Goal: Information Seeking & Learning: Learn about a topic

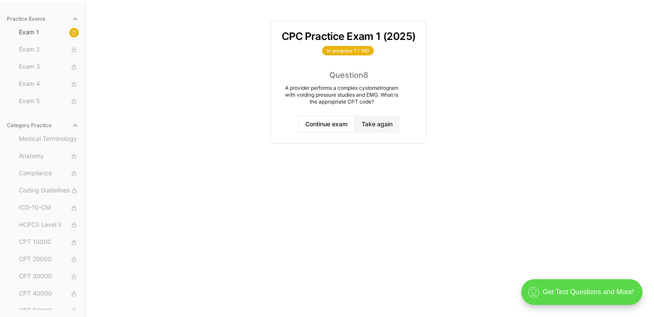
click at [584, 293] on div ".cls-1{fill:none;stroke:currentColor;stroke-linecap:round;stroke-linejoin:round…" at bounding box center [581, 293] width 121 height 26
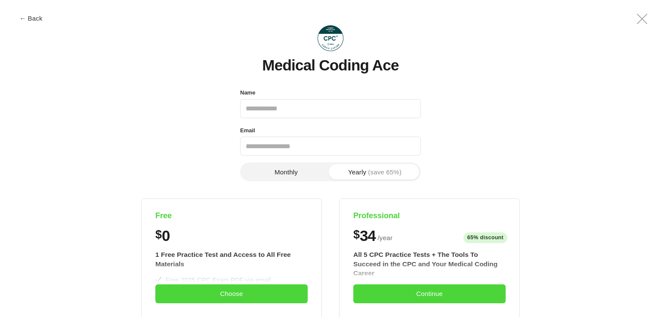
click at [298, 175] on button "Monthly" at bounding box center [286, 171] width 89 height 15
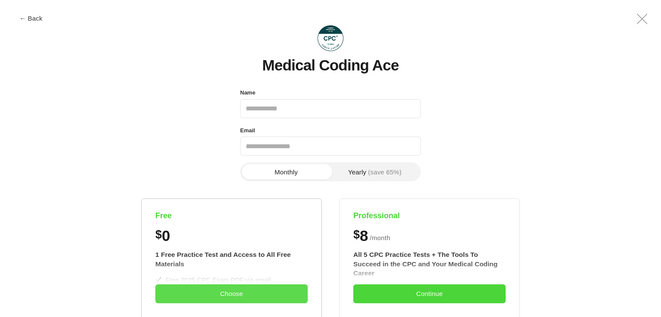
click at [219, 293] on button "Choose" at bounding box center [231, 294] width 152 height 19
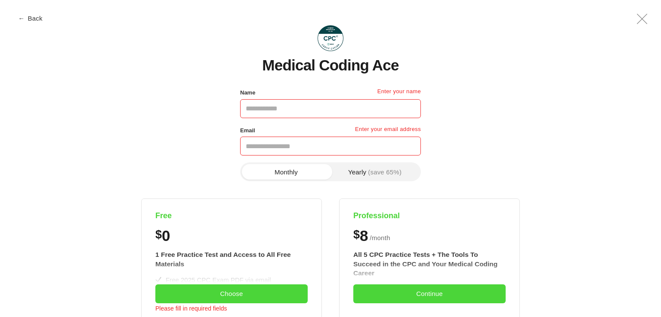
click at [35, 18] on button "← Back" at bounding box center [31, 18] width 34 height 6
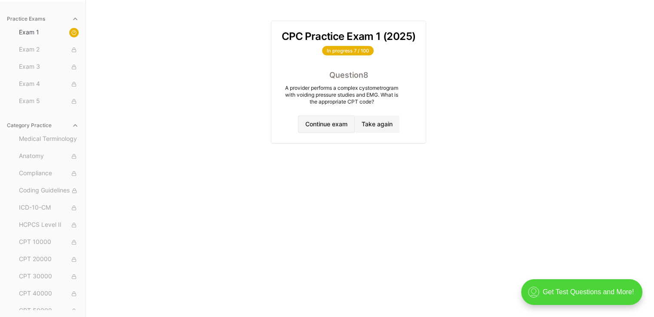
click at [299, 125] on button "Continue exam" at bounding box center [326, 124] width 57 height 17
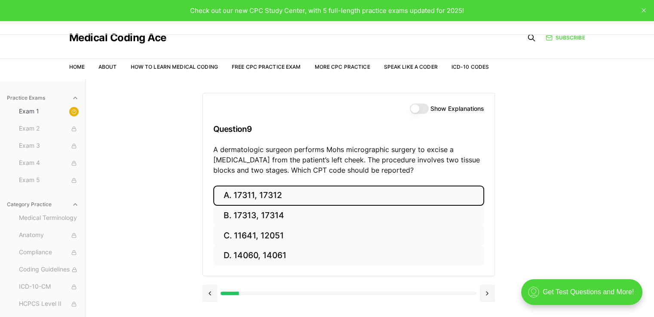
click at [255, 197] on button "A. 17311, 17312" at bounding box center [348, 196] width 271 height 20
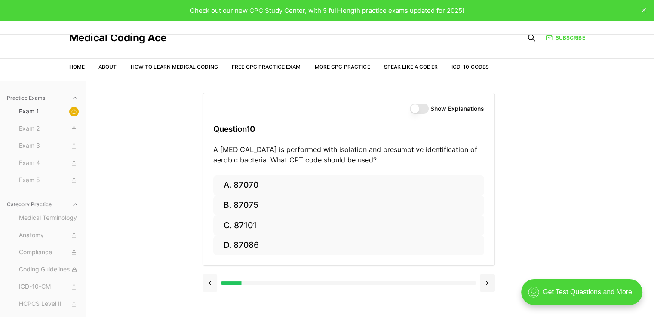
click at [210, 282] on button at bounding box center [210, 283] width 15 height 17
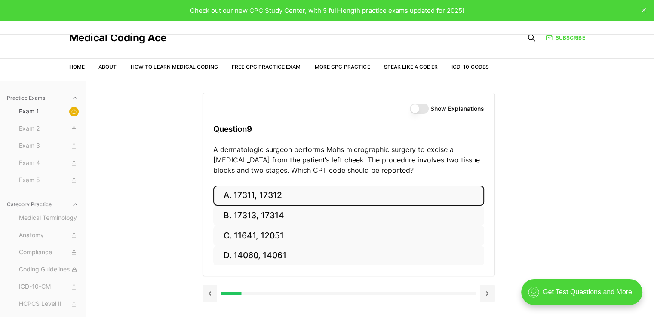
click at [306, 193] on button "A. 17311, 17312" at bounding box center [348, 196] width 271 height 20
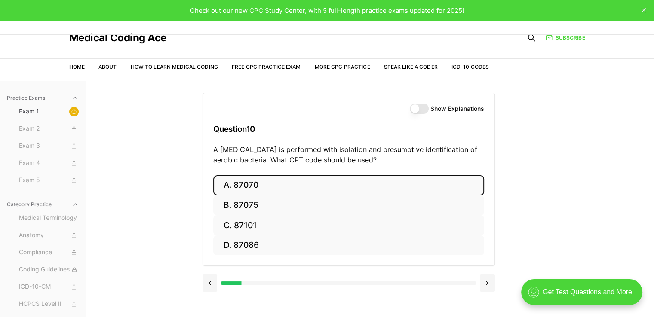
click at [471, 186] on button "A. 87070" at bounding box center [348, 185] width 271 height 20
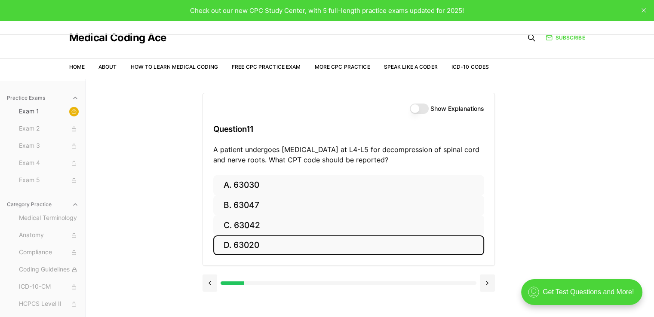
drag, startPoint x: 463, startPoint y: 239, endPoint x: 442, endPoint y: 247, distance: 22.4
click at [463, 239] on button "D. 63020" at bounding box center [348, 246] width 271 height 20
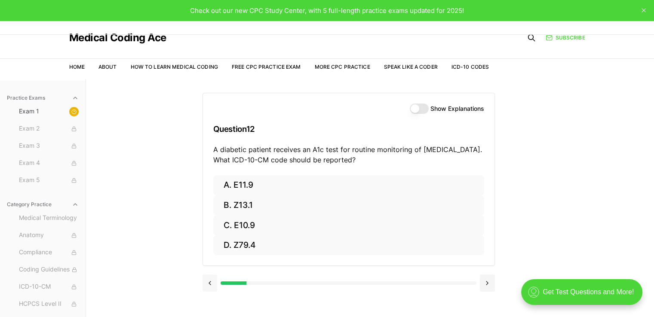
click at [210, 282] on button at bounding box center [210, 283] width 15 height 17
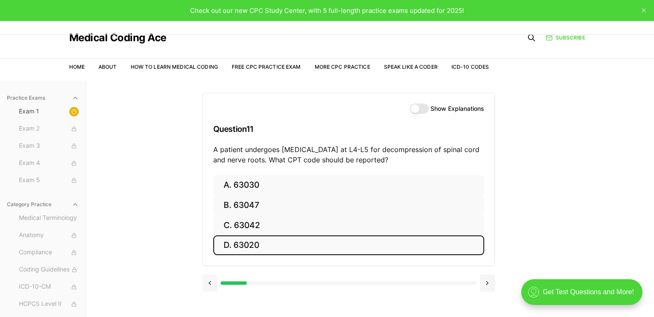
click at [210, 282] on button at bounding box center [210, 283] width 15 height 17
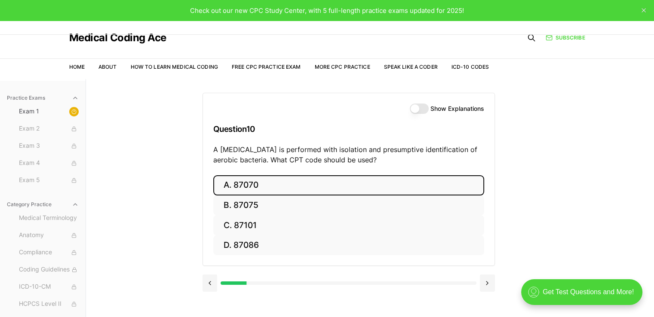
click at [254, 181] on button "A. 87070" at bounding box center [348, 185] width 271 height 20
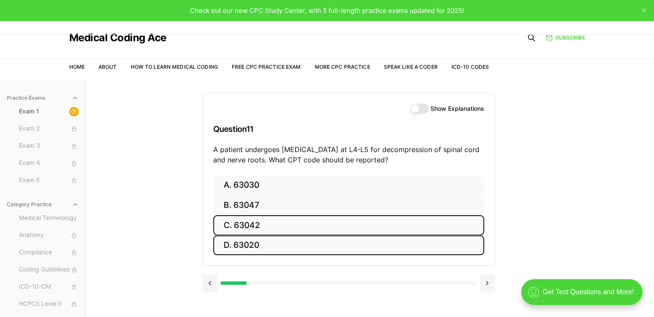
click at [237, 221] on button "C. 63042" at bounding box center [348, 225] width 271 height 20
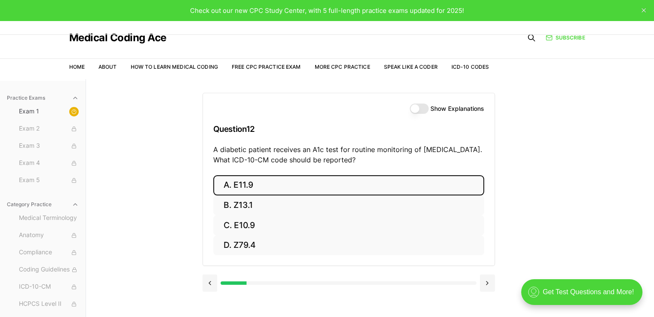
click at [254, 186] on button "A. E11.9" at bounding box center [348, 185] width 271 height 20
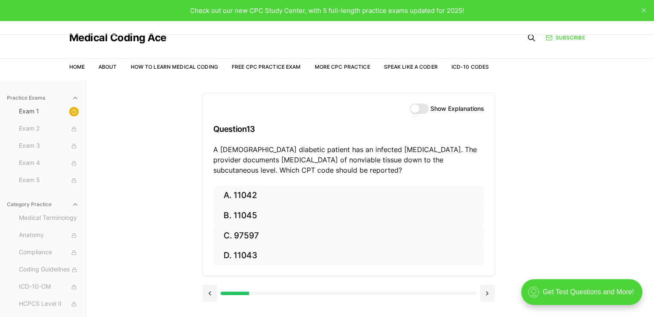
click at [651, 153] on div "Practice Exams Exam 1 Exam 2 Exam 3 Exam 4 Exam 5 Category Practice Medical Ter…" at bounding box center [327, 237] width 654 height 317
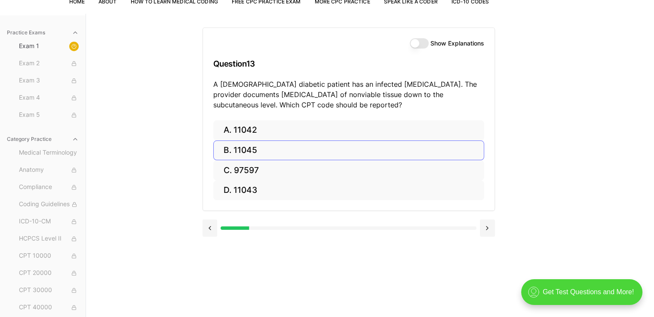
scroll to position [79, 0]
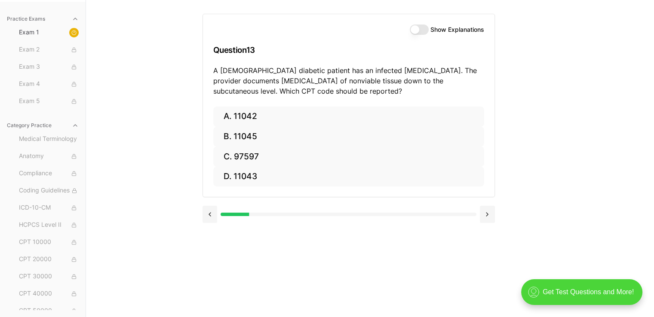
click at [416, 27] on button "Show Explanations" at bounding box center [419, 30] width 19 height 10
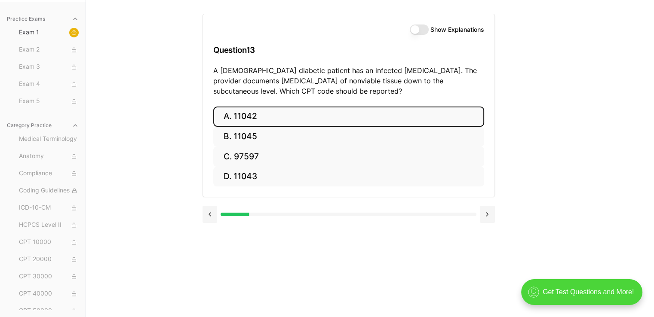
click at [265, 112] on button "A. 11042" at bounding box center [348, 117] width 271 height 20
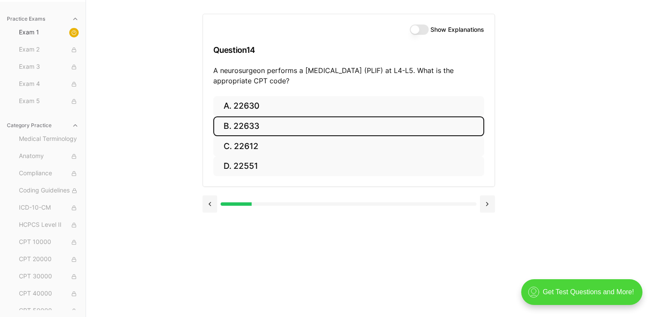
click at [253, 129] on button "B. 22633" at bounding box center [348, 127] width 271 height 20
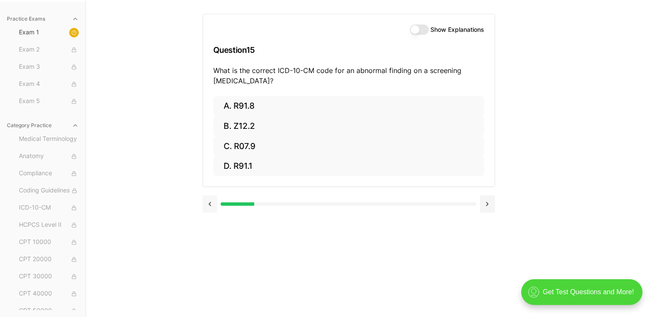
click at [210, 206] on button at bounding box center [210, 204] width 15 height 17
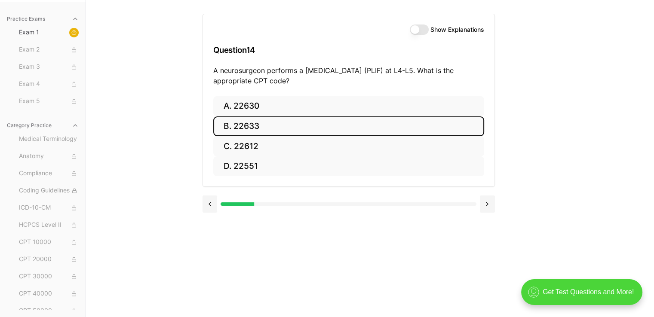
click at [264, 130] on button "B. 22633" at bounding box center [348, 127] width 271 height 20
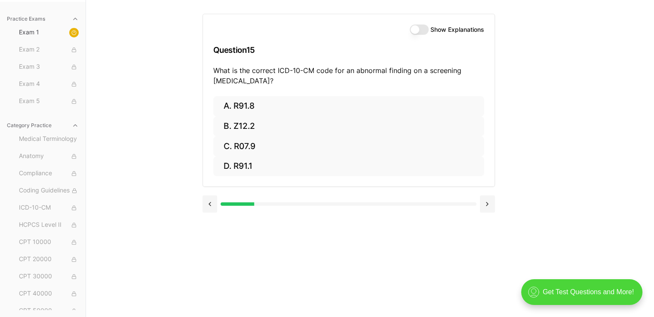
click at [424, 25] on div "Show Explanations" at bounding box center [447, 30] width 74 height 10
click at [424, 28] on button "Show Explanations" at bounding box center [419, 30] width 19 height 10
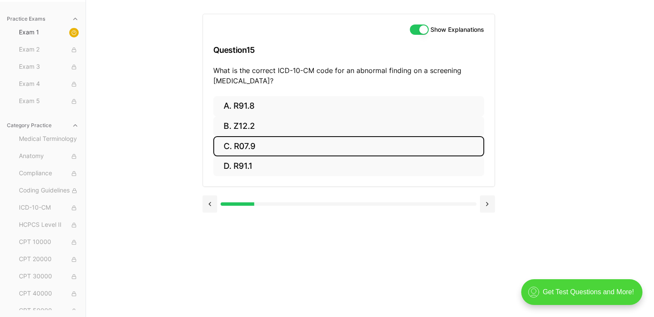
click at [240, 147] on button "C. R07.9" at bounding box center [348, 146] width 271 height 20
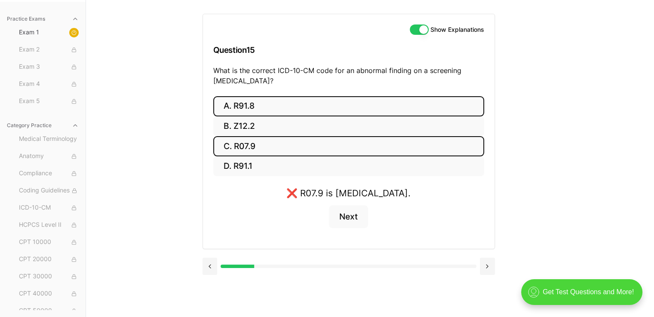
click at [234, 109] on button "A. R91.8" at bounding box center [348, 106] width 271 height 20
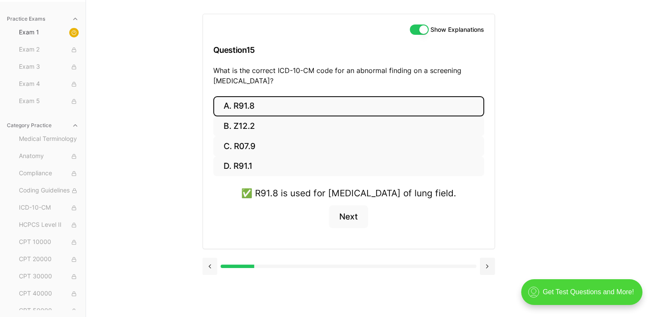
click at [208, 275] on button at bounding box center [210, 266] width 15 height 17
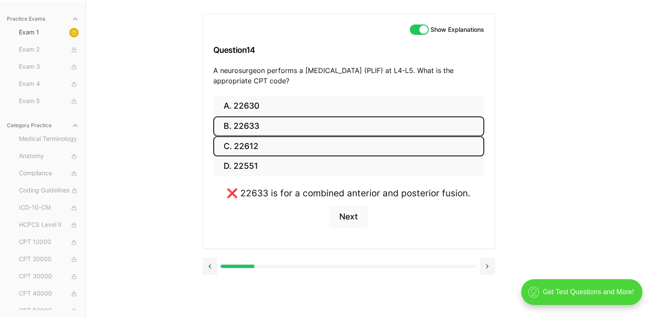
click at [264, 142] on button "C. 22612" at bounding box center [348, 146] width 271 height 20
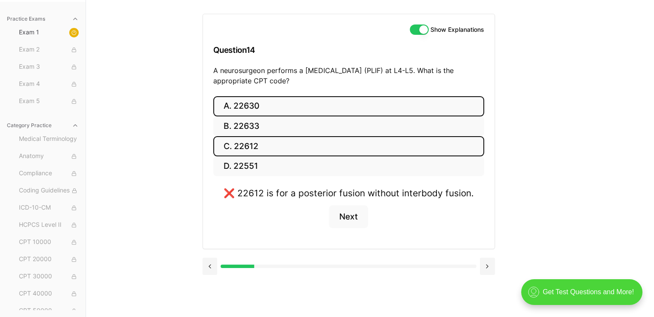
click at [254, 105] on button "A. 22630" at bounding box center [348, 106] width 271 height 20
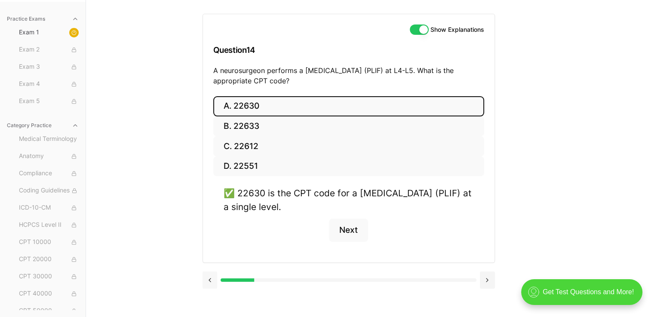
click at [209, 279] on button at bounding box center [210, 280] width 15 height 17
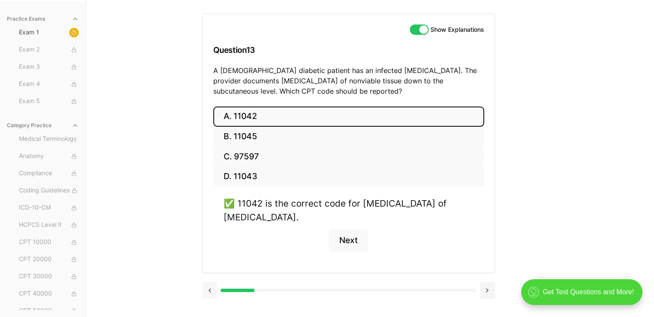
click at [209, 279] on div at bounding box center [349, 290] width 292 height 33
click at [211, 292] on button at bounding box center [210, 290] width 15 height 17
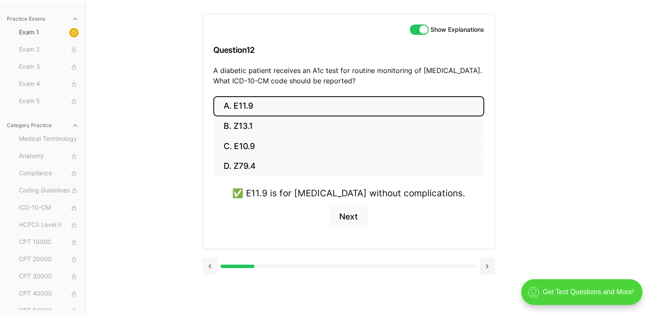
click at [210, 265] on button at bounding box center [210, 266] width 15 height 17
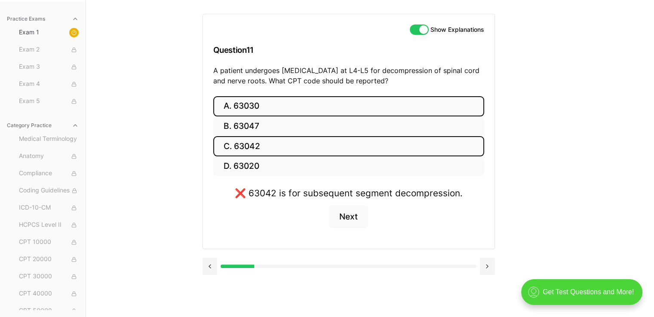
click at [253, 108] on button "A. 63030" at bounding box center [348, 106] width 271 height 20
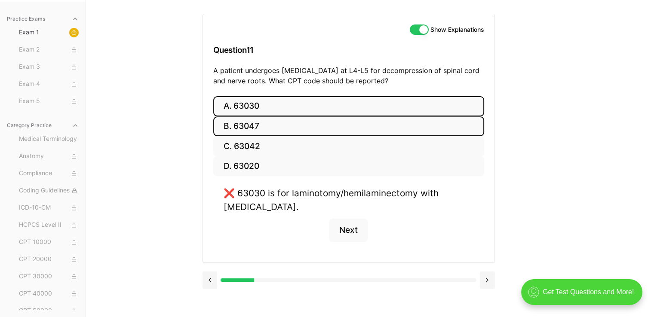
click at [258, 120] on button "B. 63047" at bounding box center [348, 127] width 271 height 20
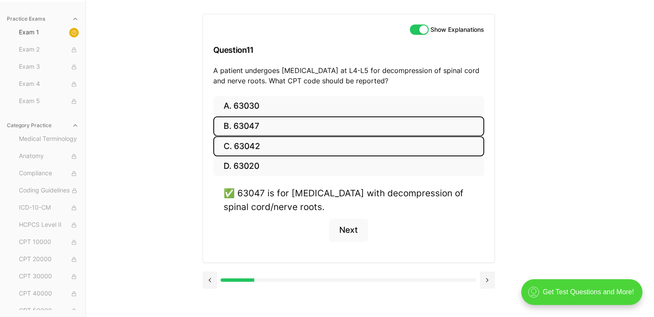
click at [286, 152] on button "C. 63042" at bounding box center [348, 146] width 271 height 20
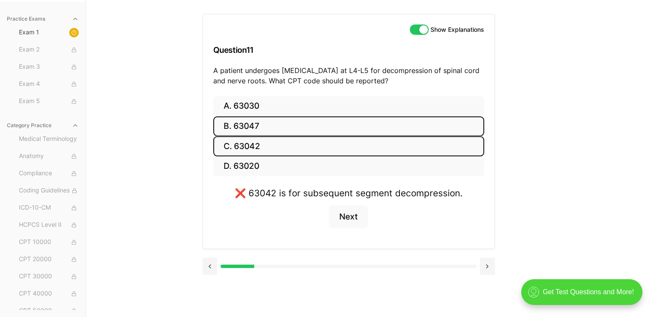
click at [253, 126] on button "B. 63047" at bounding box center [348, 127] width 271 height 20
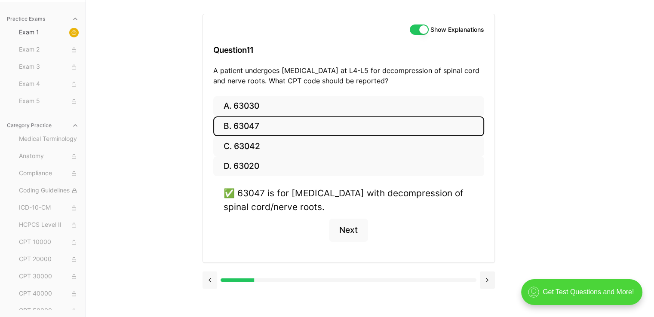
click at [210, 279] on button at bounding box center [210, 280] width 15 height 17
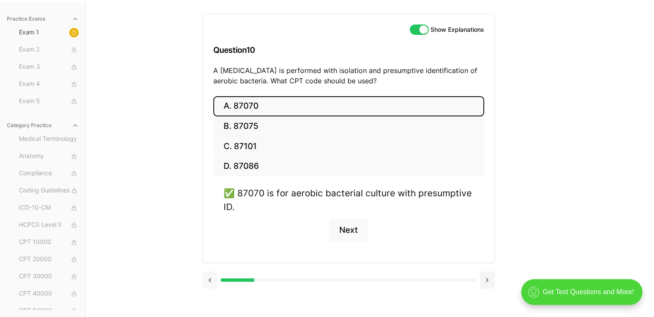
click at [211, 279] on button at bounding box center [210, 280] width 15 height 17
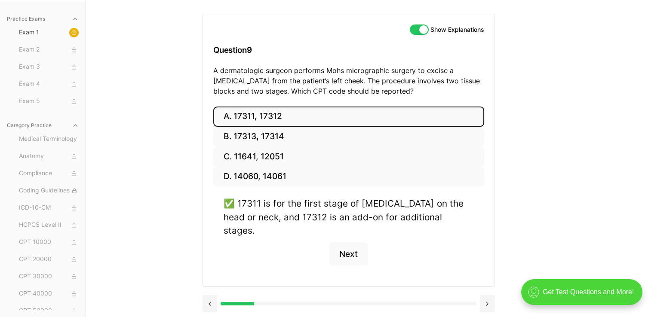
click at [211, 287] on div at bounding box center [349, 303] width 292 height 33
click at [211, 295] on button at bounding box center [210, 303] width 15 height 17
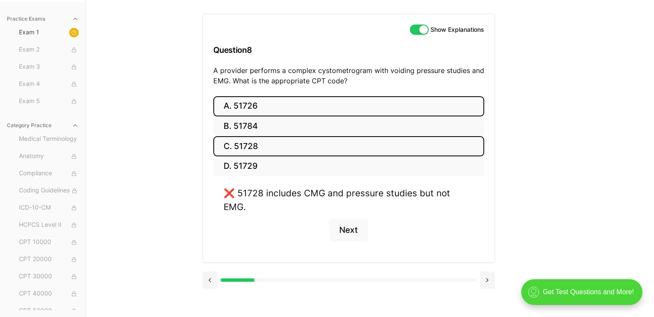
click at [256, 105] on button "A. 51726" at bounding box center [348, 106] width 271 height 20
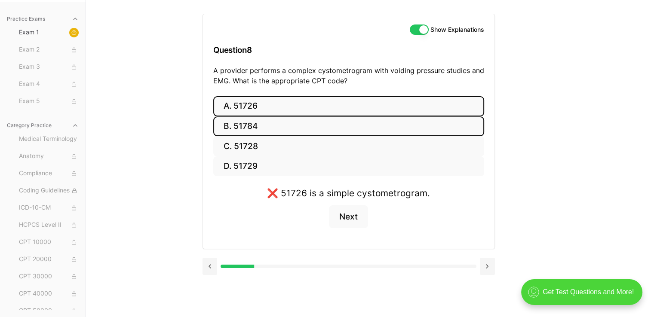
click at [256, 129] on button "B. 51784" at bounding box center [348, 127] width 271 height 20
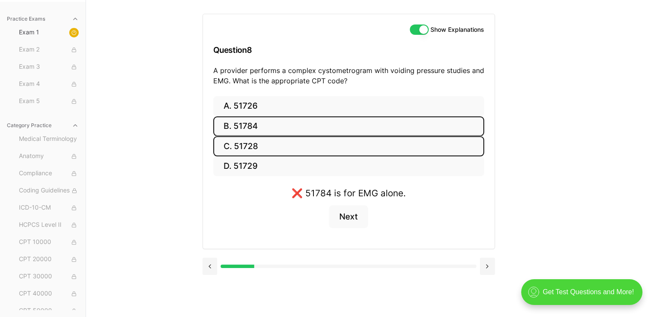
click at [264, 150] on button "C. 51728" at bounding box center [348, 146] width 271 height 20
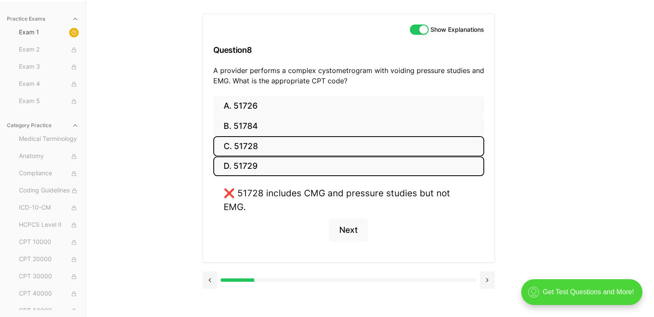
click at [265, 163] on button "D. 51729" at bounding box center [348, 167] width 271 height 20
click at [208, 280] on button at bounding box center [210, 280] width 15 height 17
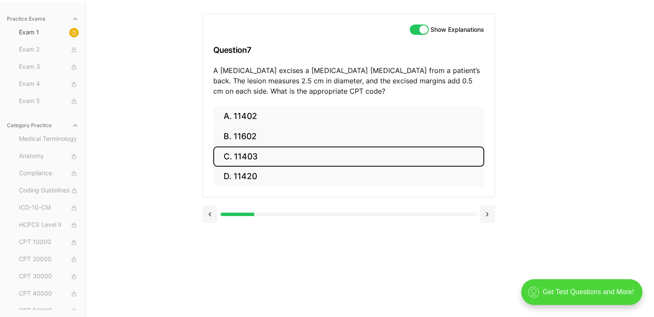
click at [255, 157] on button "C. 11403" at bounding box center [348, 157] width 271 height 20
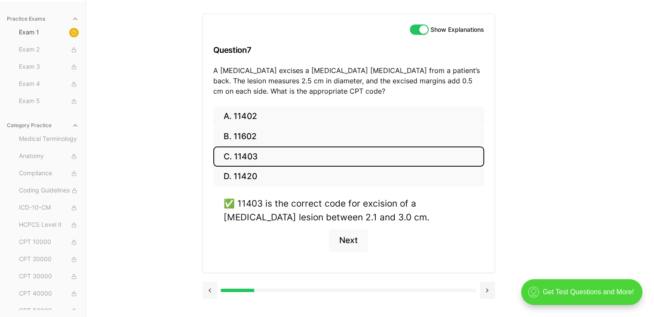
click at [207, 290] on button at bounding box center [210, 290] width 15 height 17
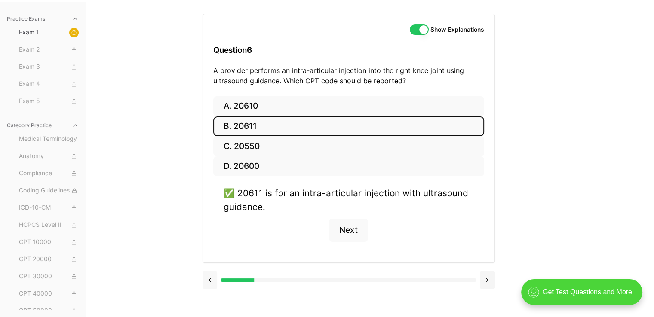
click at [207, 290] on div at bounding box center [349, 279] width 292 height 33
click at [207, 279] on button at bounding box center [210, 280] width 15 height 17
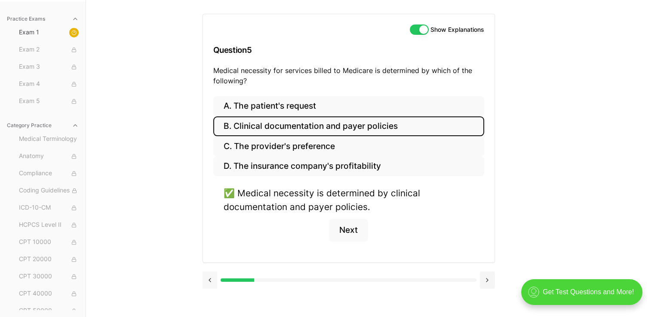
click at [208, 278] on button at bounding box center [210, 280] width 15 height 17
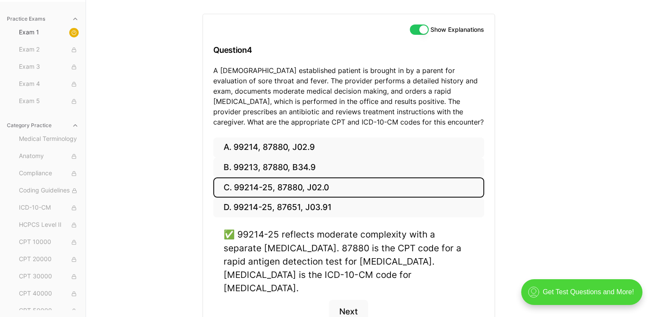
click at [208, 278] on div "A. 99214, 87880, J02.9 B. 99213, 87880, B34.9 C. 99214-25, 87880, J02.0 D. 9921…" at bounding box center [349, 241] width 292 height 206
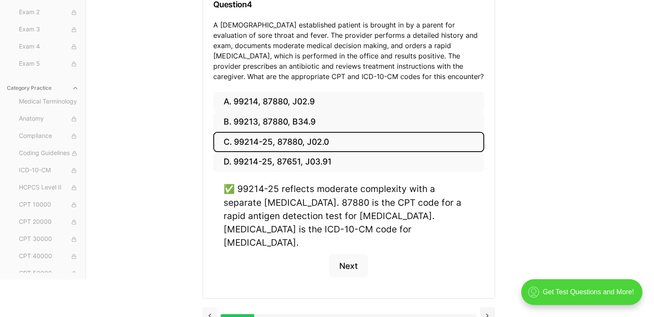
click at [209, 308] on button at bounding box center [210, 316] width 15 height 17
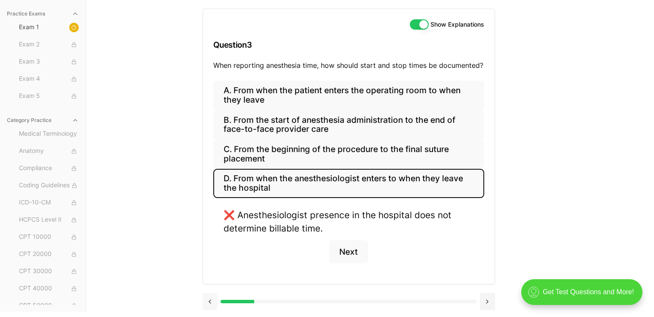
scroll to position [83, 0]
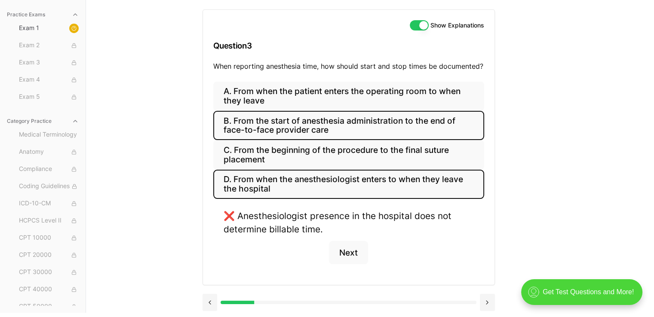
click at [314, 123] on button "B. From the start of anesthesia administration to the end of face-to-face provi…" at bounding box center [348, 125] width 271 height 29
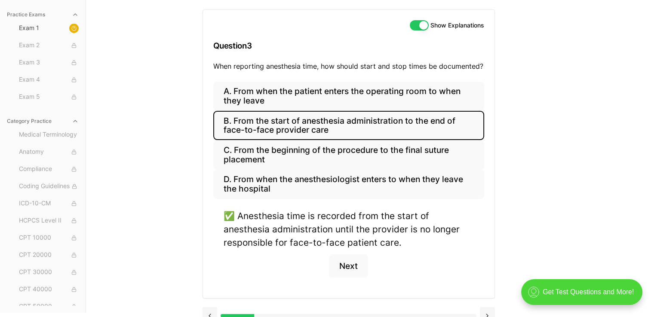
scroll to position [97, 0]
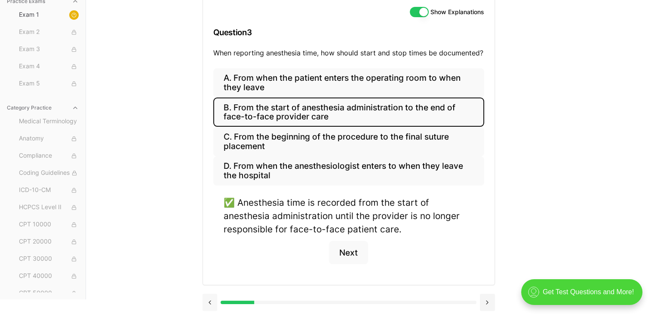
click at [212, 300] on button at bounding box center [210, 302] width 15 height 17
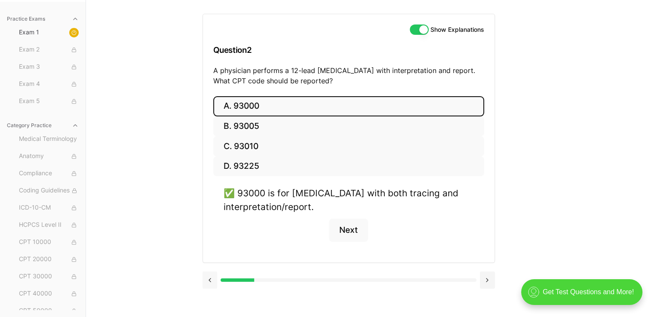
click at [209, 279] on button at bounding box center [210, 280] width 15 height 17
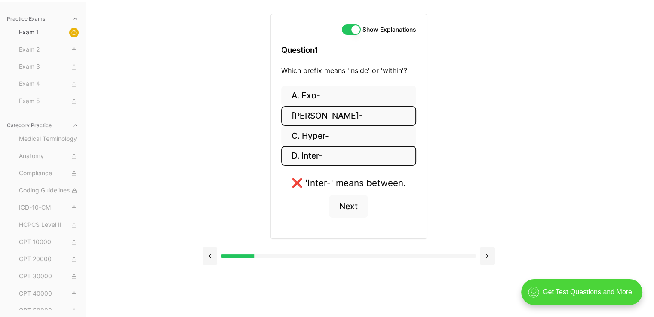
click at [322, 114] on button "[PERSON_NAME]-" at bounding box center [348, 116] width 135 height 20
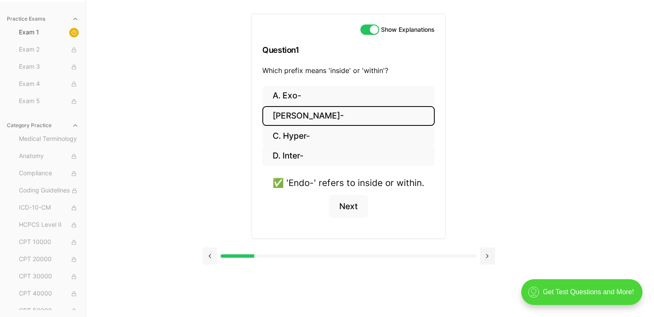
click at [209, 255] on button at bounding box center [210, 256] width 15 height 17
click at [208, 256] on button at bounding box center [210, 256] width 15 height 17
click at [209, 255] on button at bounding box center [210, 256] width 15 height 17
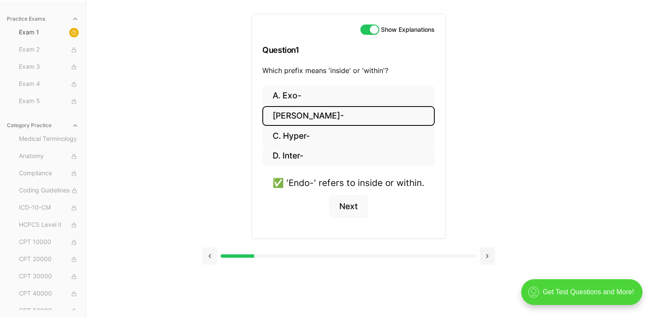
click at [209, 255] on button at bounding box center [210, 256] width 15 height 17
click at [487, 255] on button at bounding box center [487, 256] width 15 height 17
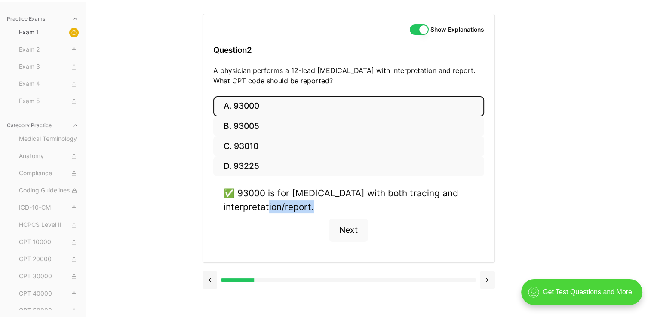
click at [487, 255] on div "A. 93000 B. 93005 C. 93010 D. 93225 ✅ 93000 is for [MEDICAL_DATA] with both tra…" at bounding box center [349, 179] width 292 height 166
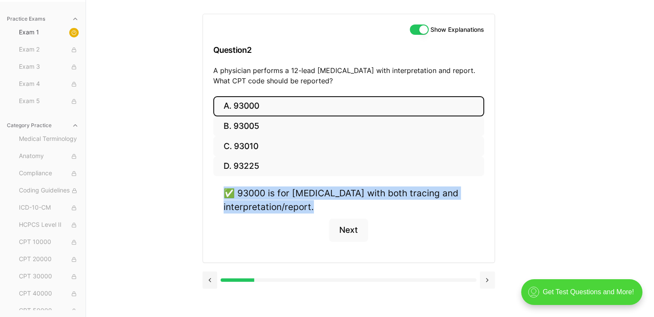
click at [487, 255] on div "A. 93000 B. 93005 C. 93010 D. 93225 ✅ 93000 is for [MEDICAL_DATA] with both tra…" at bounding box center [349, 179] width 292 height 166
click at [484, 281] on button at bounding box center [487, 280] width 15 height 17
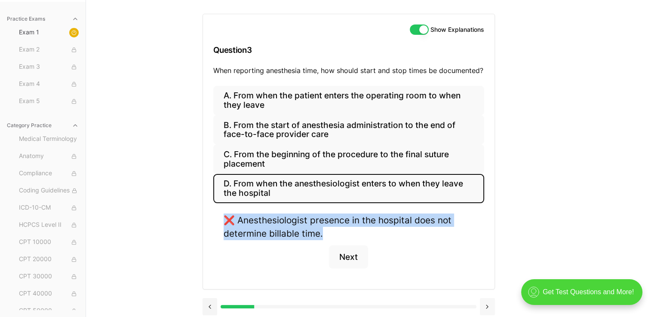
click at [485, 307] on button at bounding box center [487, 306] width 15 height 17
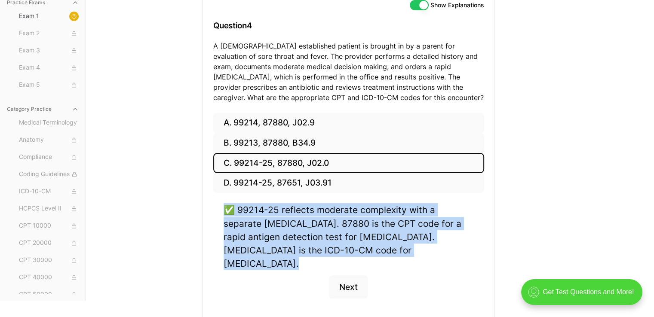
scroll to position [125, 0]
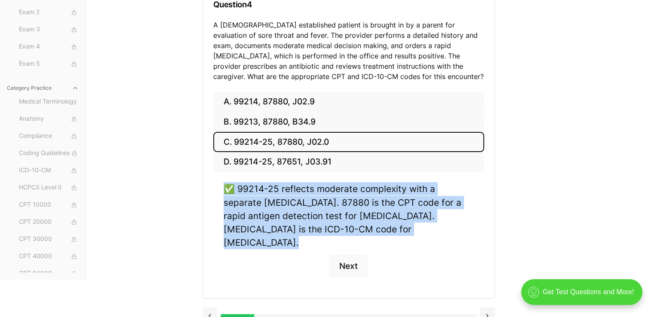
click at [208, 308] on button at bounding box center [210, 316] width 15 height 17
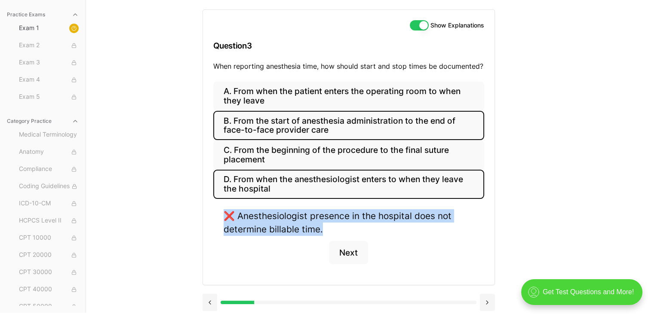
click at [277, 126] on button "B. From the start of anesthesia administration to the end of face-to-face provi…" at bounding box center [348, 125] width 271 height 29
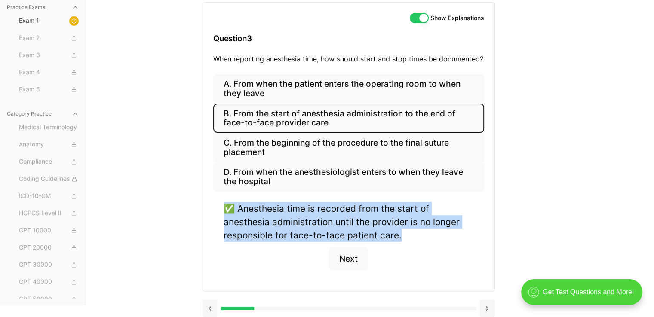
scroll to position [97, 0]
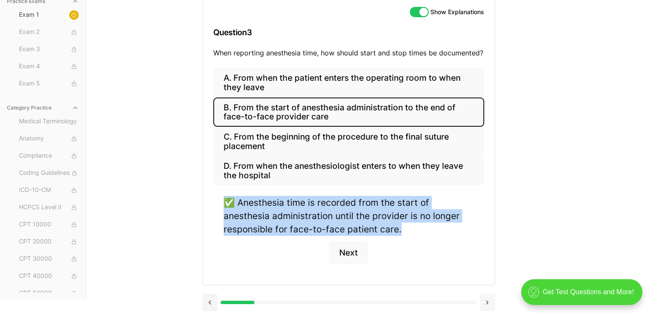
click at [487, 303] on button at bounding box center [487, 302] width 15 height 17
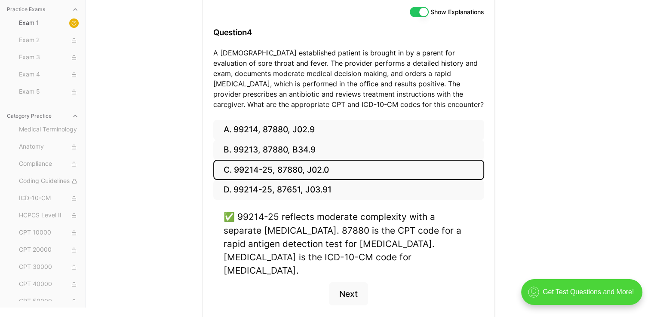
drag, startPoint x: 544, startPoint y: 188, endPoint x: 509, endPoint y: 261, distance: 81.6
click at [544, 188] on div "Practice Exams Exam 1 Exam 2 Exam 3 Exam 4 Exam 5 Category Practice Medical Ter…" at bounding box center [327, 145] width 654 height 326
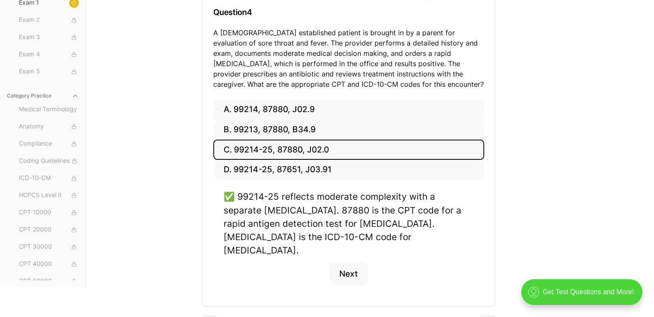
scroll to position [125, 0]
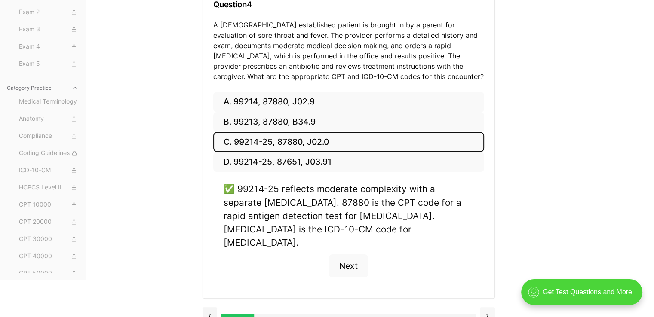
click at [487, 308] on button at bounding box center [487, 316] width 15 height 17
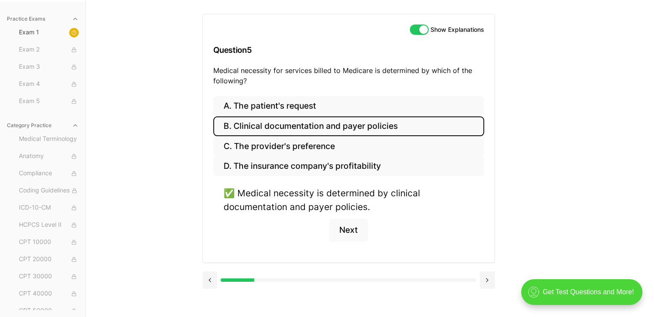
click at [488, 303] on div "Show Explanations Question 5 Medical necessity for services billed to Medicare …" at bounding box center [370, 158] width 335 height 317
click at [551, 168] on div "Practice Exams Exam 1 Exam 2 Exam 3 Exam 4 Exam 5 Category Practice Medical Ter…" at bounding box center [327, 158] width 654 height 317
click at [486, 280] on button at bounding box center [487, 280] width 15 height 17
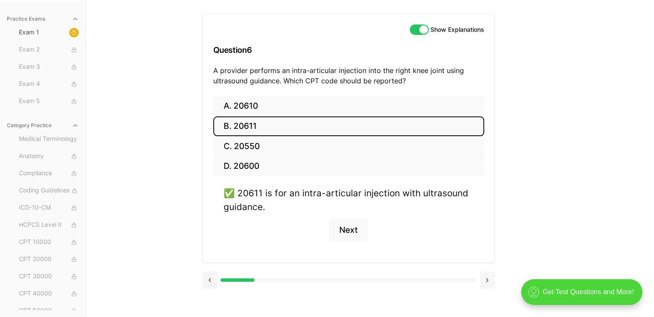
click at [486, 280] on button at bounding box center [487, 280] width 15 height 17
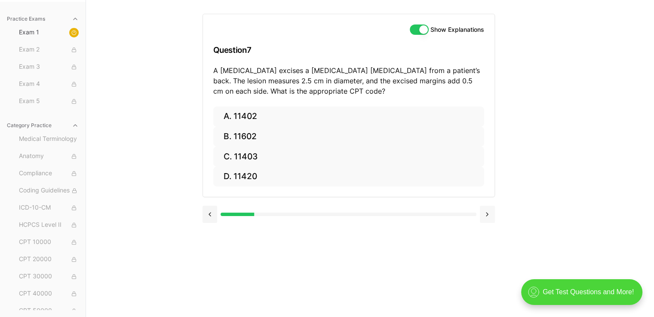
click at [486, 280] on div "Show Explanations Question 7 A [MEDICAL_DATA] excises a [MEDICAL_DATA] [MEDICAL…" at bounding box center [370, 158] width 335 height 317
click at [492, 211] on button at bounding box center [487, 214] width 15 height 17
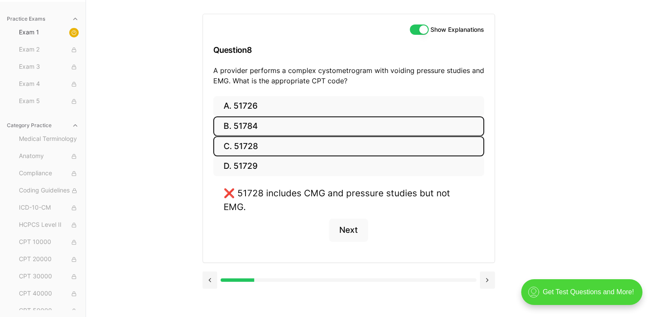
click at [240, 126] on button "B. 51784" at bounding box center [348, 127] width 271 height 20
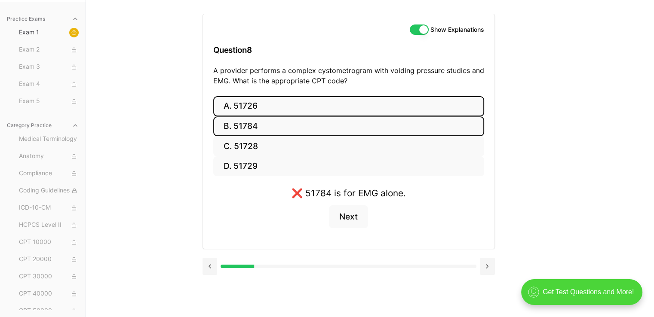
click at [249, 102] on button "A. 51726" at bounding box center [348, 106] width 271 height 20
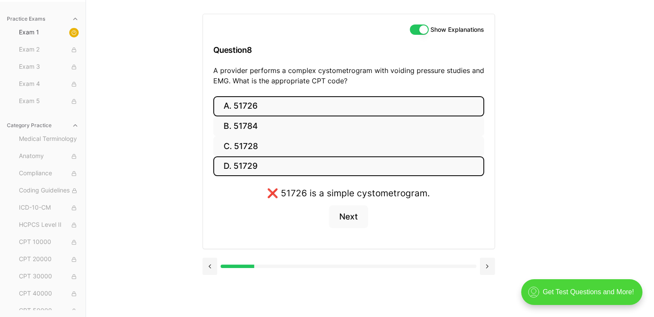
click at [256, 160] on button "D. 51729" at bounding box center [348, 167] width 271 height 20
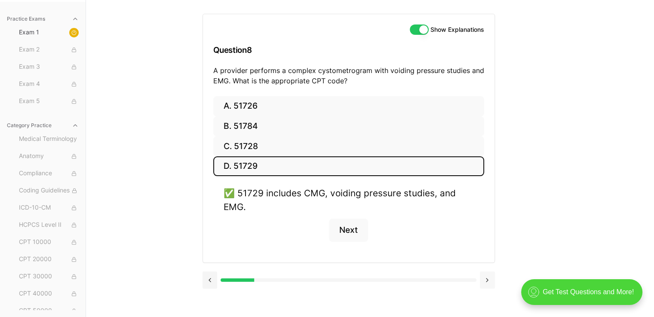
click at [489, 280] on button at bounding box center [487, 280] width 15 height 17
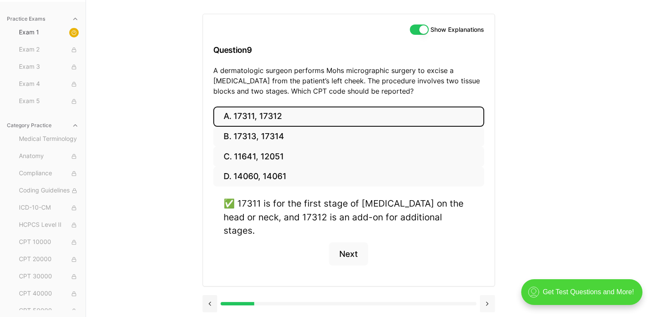
click at [488, 295] on button at bounding box center [487, 303] width 15 height 17
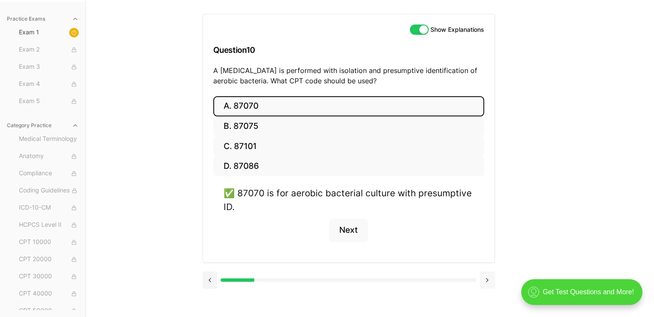
click at [487, 280] on button at bounding box center [487, 280] width 15 height 17
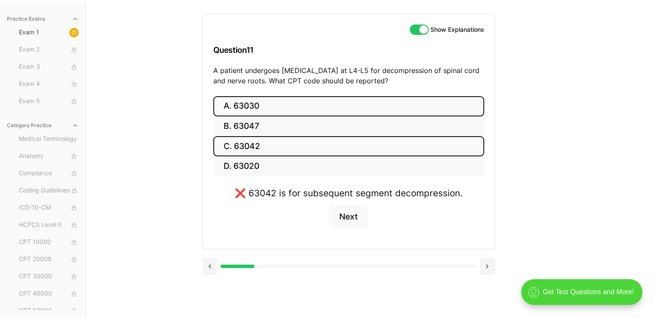
click at [268, 108] on button "A. 63030" at bounding box center [348, 106] width 271 height 20
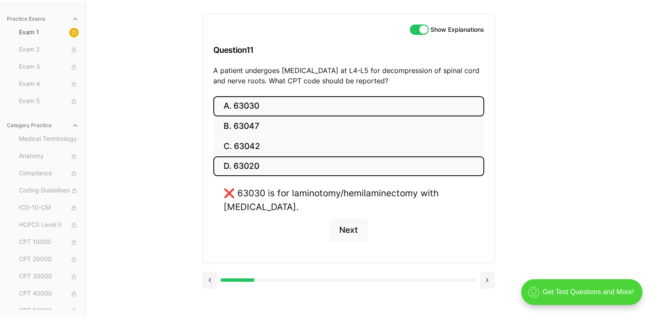
click at [264, 166] on button "D. 63020" at bounding box center [348, 167] width 271 height 20
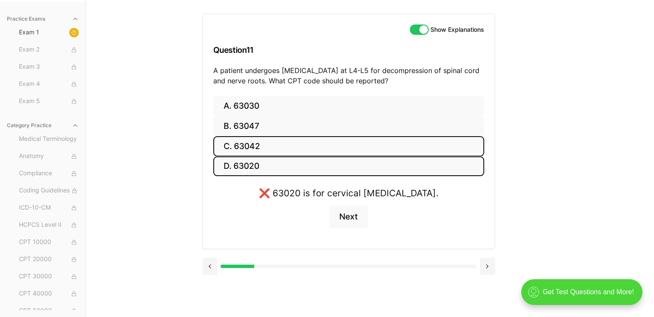
click at [257, 150] on button "C. 63042" at bounding box center [348, 146] width 271 height 20
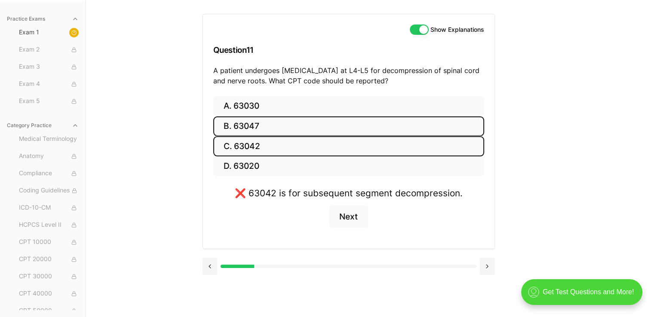
click at [258, 126] on button "B. 63047" at bounding box center [348, 127] width 271 height 20
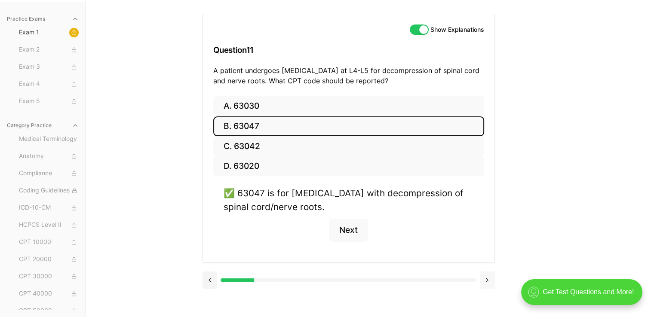
click at [487, 279] on button at bounding box center [487, 280] width 15 height 17
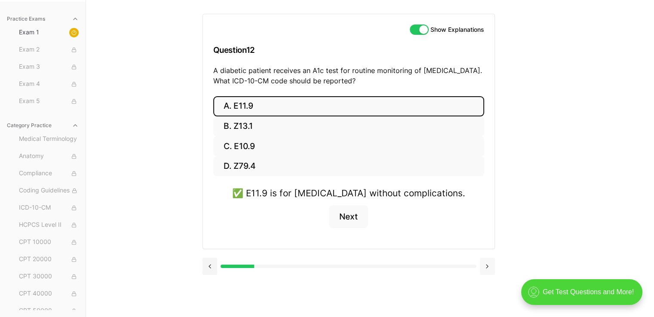
click at [487, 279] on div at bounding box center [349, 265] width 292 height 33
click at [485, 267] on button at bounding box center [487, 266] width 15 height 17
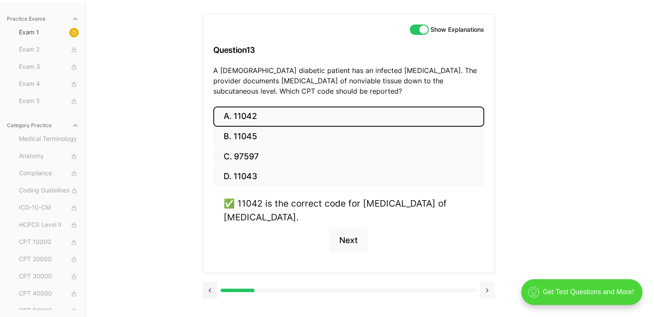
click at [489, 290] on button at bounding box center [487, 290] width 15 height 17
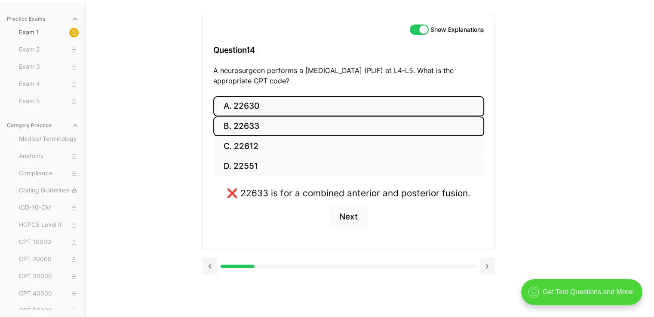
drag, startPoint x: 244, startPoint y: 105, endPoint x: 284, endPoint y: 115, distance: 41.2
click at [244, 105] on button "A. 22630" at bounding box center [348, 106] width 271 height 20
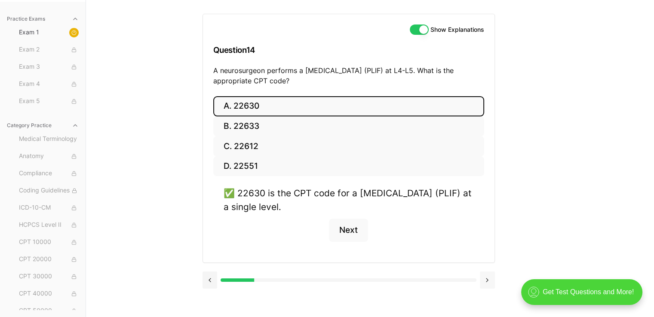
click at [486, 279] on button at bounding box center [487, 280] width 15 height 17
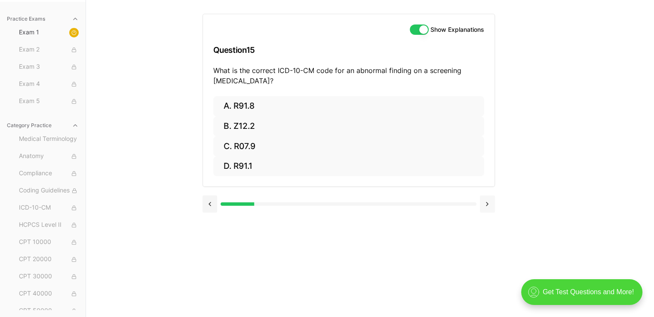
click at [487, 202] on button at bounding box center [487, 204] width 15 height 17
drag, startPoint x: 212, startPoint y: 204, endPoint x: 216, endPoint y: 204, distance: 4.3
click at [212, 204] on button at bounding box center [210, 204] width 15 height 17
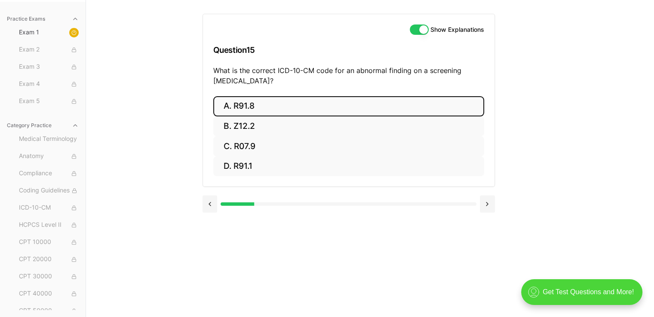
click at [254, 107] on button "A. R91.8" at bounding box center [348, 106] width 271 height 20
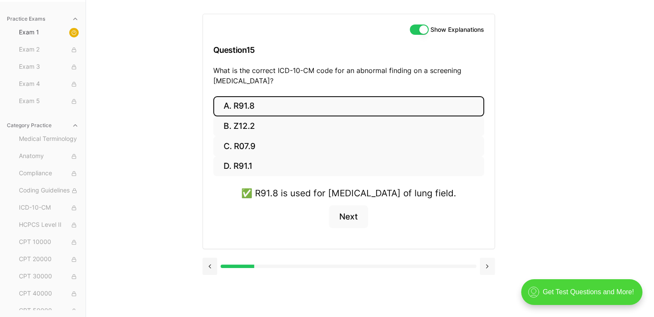
click at [487, 275] on button at bounding box center [487, 266] width 15 height 17
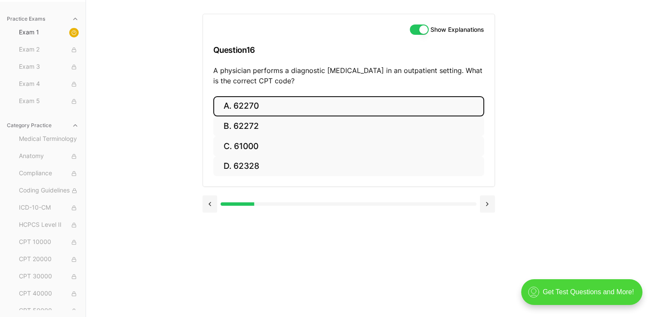
click at [264, 107] on button "A. 62270" at bounding box center [348, 106] width 271 height 20
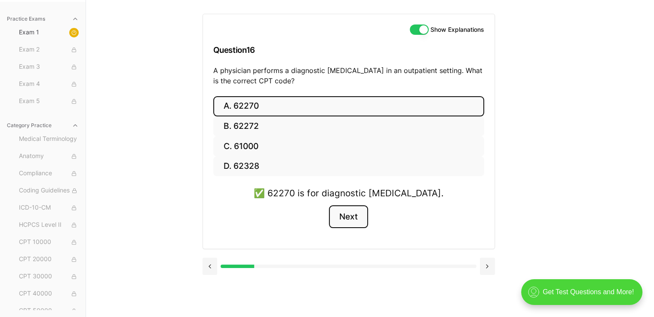
click at [350, 212] on button "Next" at bounding box center [348, 217] width 39 height 23
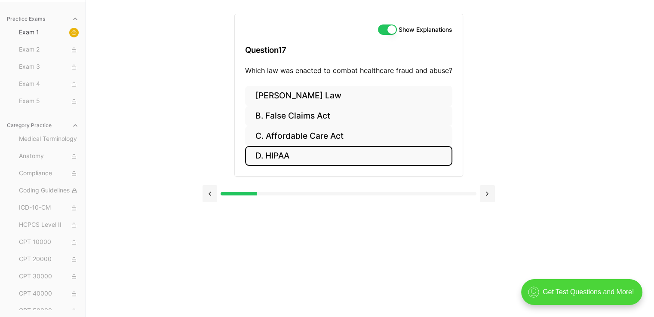
click at [280, 155] on button "D. HIPAA" at bounding box center [348, 156] width 207 height 20
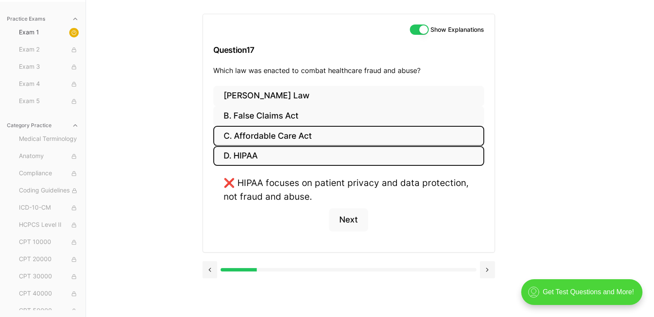
click at [258, 133] on button "C. Affordable Care Act" at bounding box center [348, 136] width 271 height 20
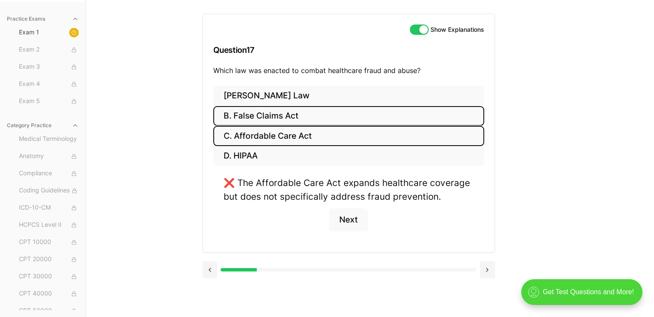
click at [265, 119] on button "B. False Claims Act" at bounding box center [348, 116] width 271 height 20
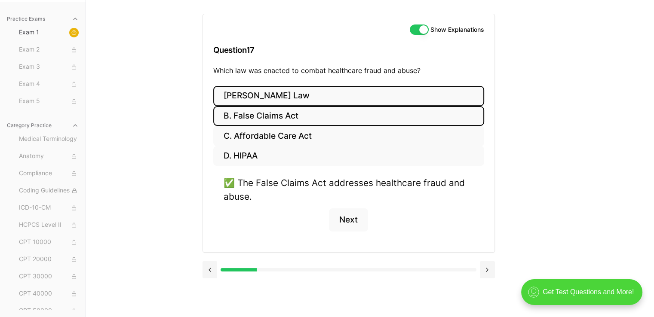
click at [268, 98] on button "[PERSON_NAME] Law" at bounding box center [348, 96] width 271 height 20
click at [268, 118] on button "B. False Claims Act" at bounding box center [348, 116] width 271 height 20
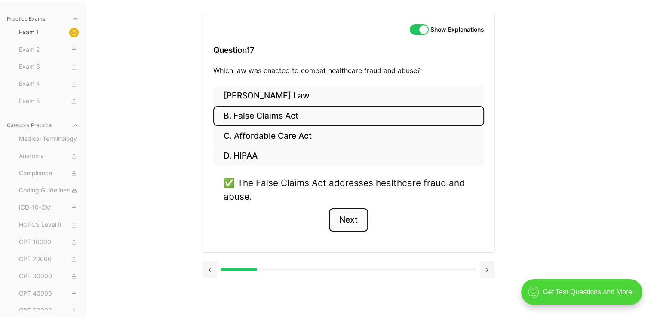
click at [344, 218] on button "Next" at bounding box center [348, 220] width 39 height 23
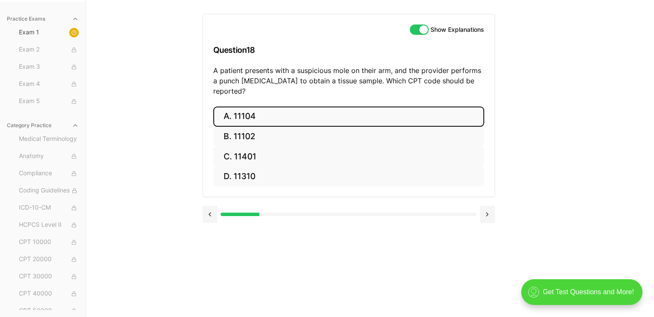
click at [284, 107] on button "A. 11104" at bounding box center [348, 117] width 271 height 20
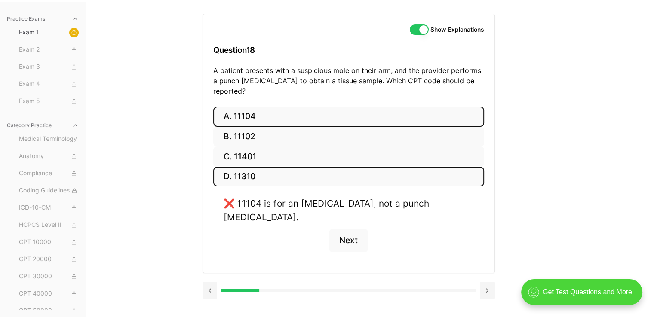
click at [292, 167] on button "D. 11310" at bounding box center [348, 177] width 271 height 20
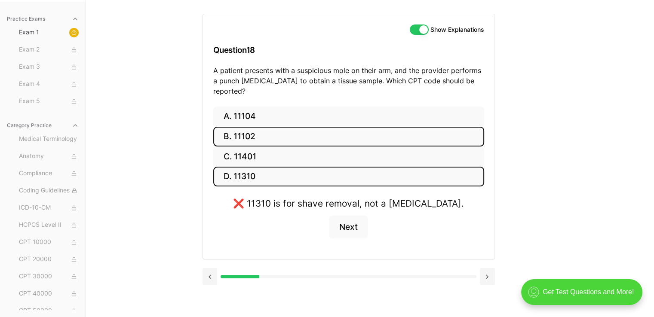
click at [247, 127] on button "B. 11102" at bounding box center [348, 137] width 271 height 20
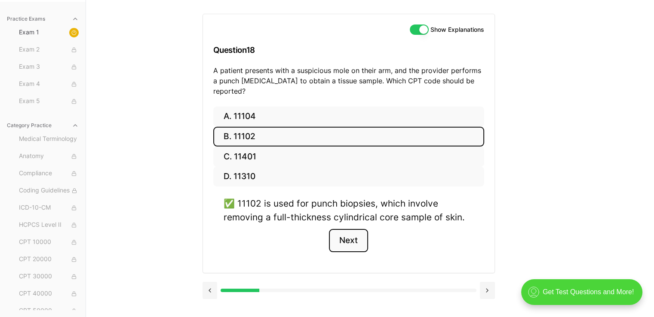
click at [348, 229] on button "Next" at bounding box center [348, 240] width 39 height 23
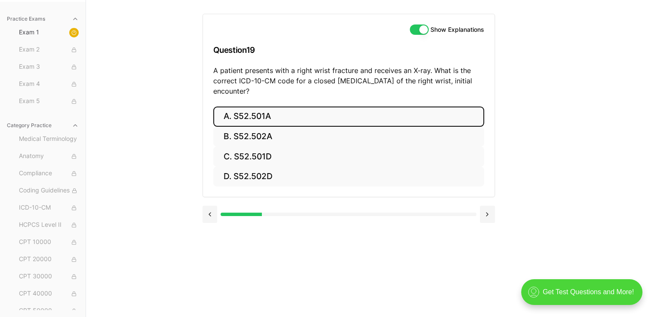
click at [237, 117] on button "A. S52.501A" at bounding box center [348, 117] width 271 height 20
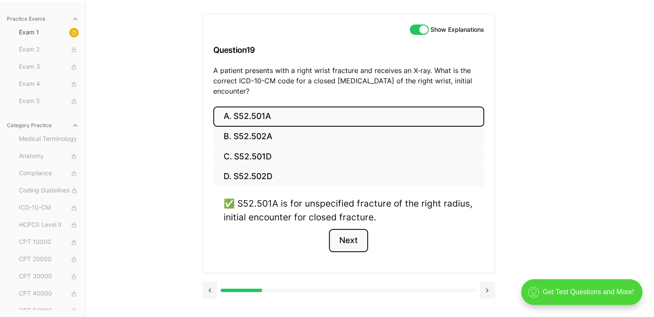
click at [355, 241] on button "Next" at bounding box center [348, 240] width 39 height 23
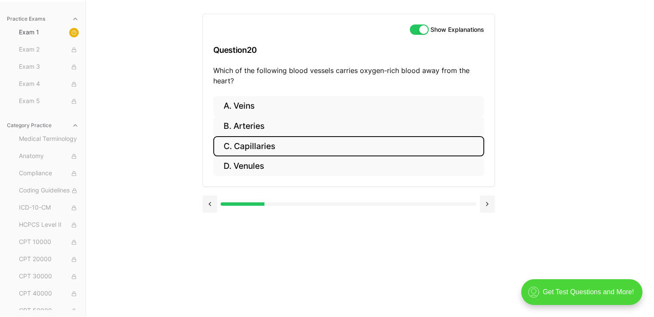
click at [275, 146] on button "C. Capillaries" at bounding box center [348, 146] width 271 height 20
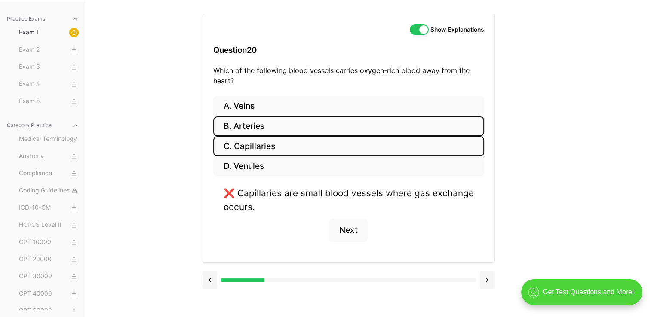
click at [261, 123] on button "B. Arteries" at bounding box center [348, 127] width 271 height 20
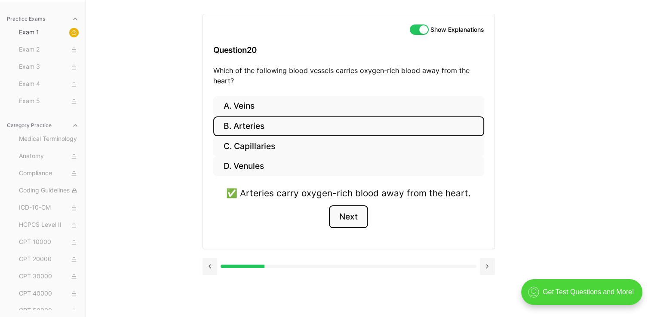
click at [351, 214] on button "Next" at bounding box center [348, 217] width 39 height 23
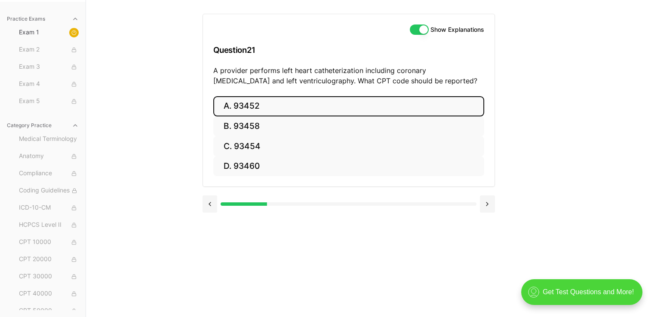
click at [252, 102] on button "A. 93452" at bounding box center [348, 106] width 271 height 20
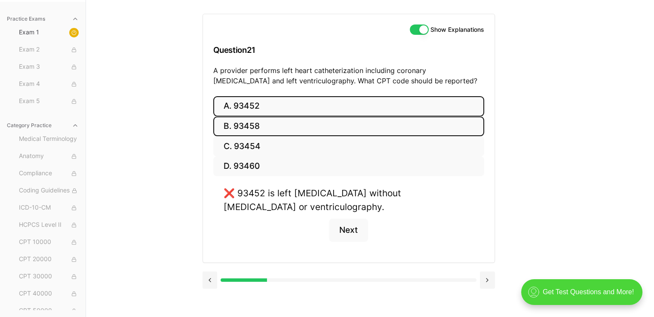
click at [266, 133] on button "B. 93458" at bounding box center [348, 127] width 271 height 20
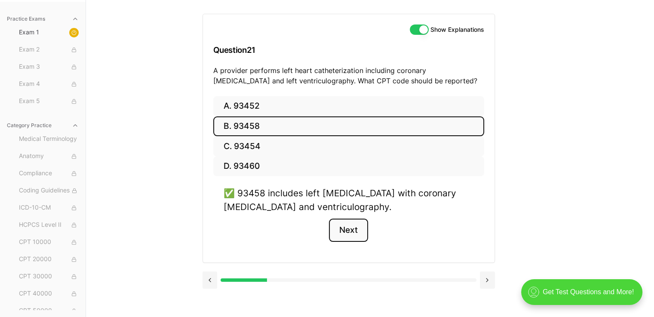
click at [358, 233] on button "Next" at bounding box center [348, 230] width 39 height 23
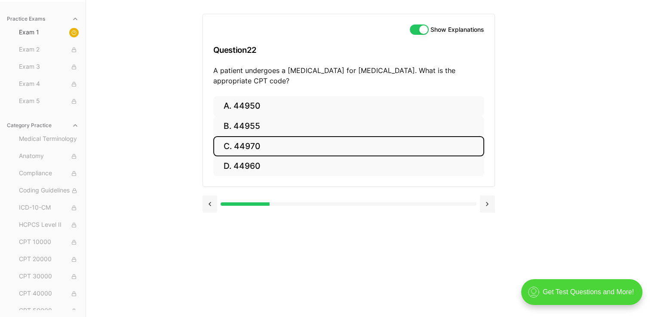
click at [268, 148] on button "C. 44970" at bounding box center [348, 146] width 271 height 20
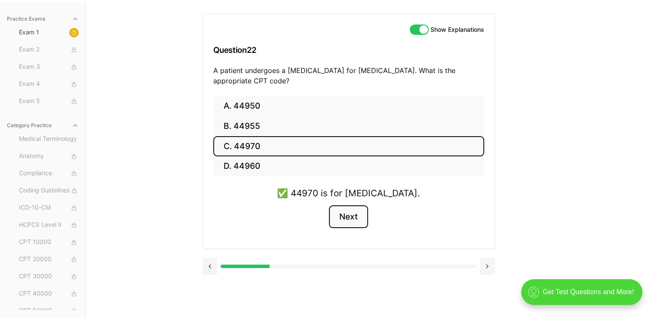
click at [347, 218] on button "Next" at bounding box center [348, 217] width 39 height 23
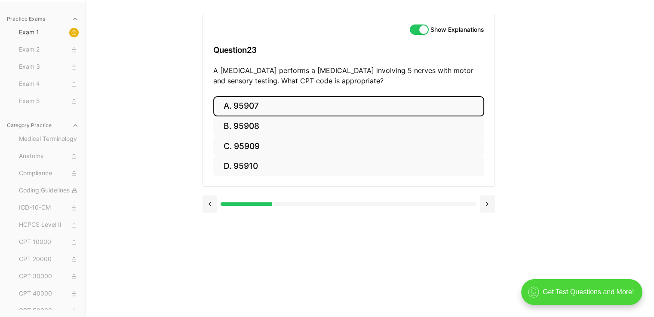
click at [243, 98] on button "A. 95907" at bounding box center [348, 106] width 271 height 20
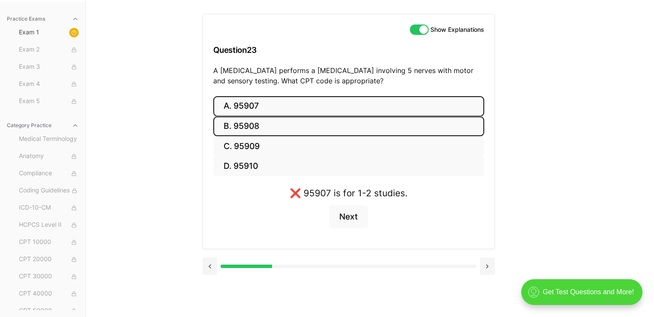
drag, startPoint x: 229, startPoint y: 124, endPoint x: 232, endPoint y: 128, distance: 5.5
click at [230, 124] on button "B. 95908" at bounding box center [348, 127] width 271 height 20
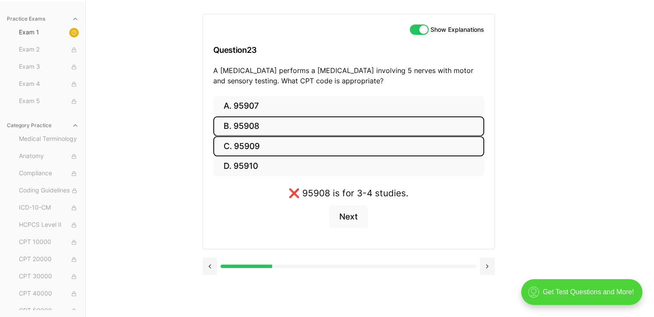
click at [240, 141] on button "C. 95909" at bounding box center [348, 146] width 271 height 20
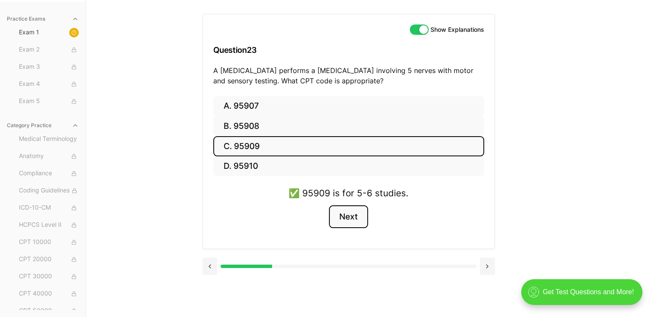
click at [342, 218] on button "Next" at bounding box center [348, 217] width 39 height 23
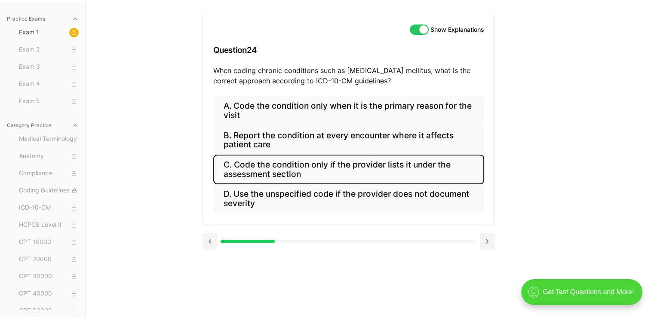
click at [233, 167] on button "C. Code the condition only if the provider lists it under the assessment section" at bounding box center [348, 169] width 271 height 29
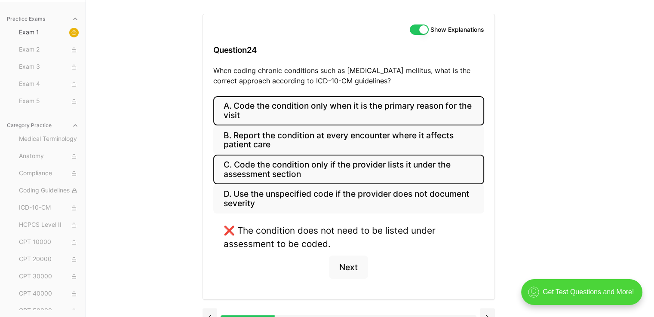
click at [249, 115] on button "A. Code the condition only when it is the primary reason for the visit" at bounding box center [348, 110] width 271 height 29
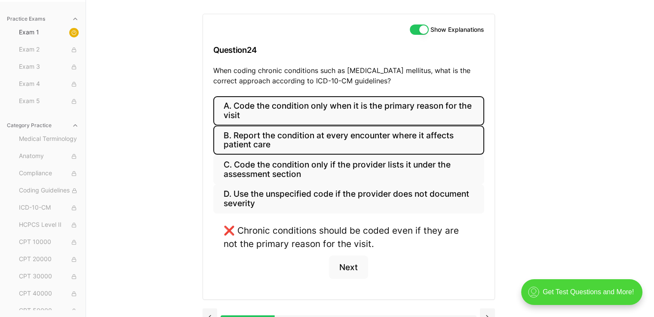
click at [258, 140] on button "B. Report the condition at every encounter where it affects patient care" at bounding box center [348, 140] width 271 height 29
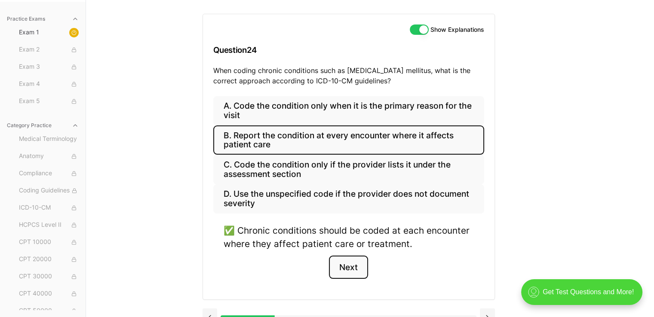
click at [352, 270] on button "Next" at bounding box center [348, 267] width 39 height 23
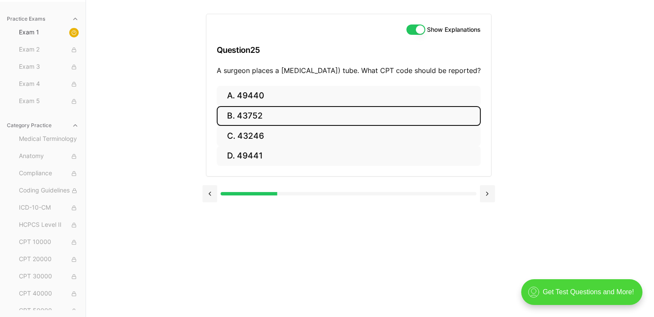
click at [242, 121] on button "B. 43752" at bounding box center [349, 116] width 264 height 20
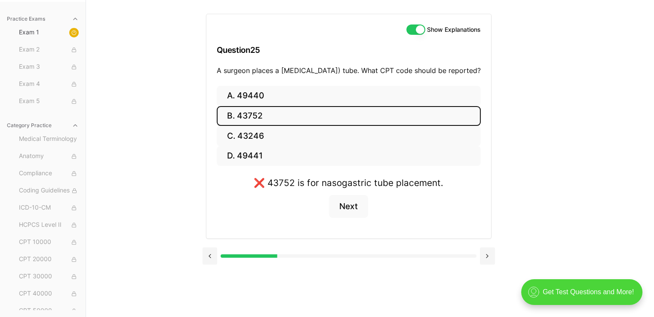
click at [243, 73] on p "A surgeon places a [MEDICAL_DATA]) tube. What CPT code should be reported?" at bounding box center [349, 70] width 264 height 10
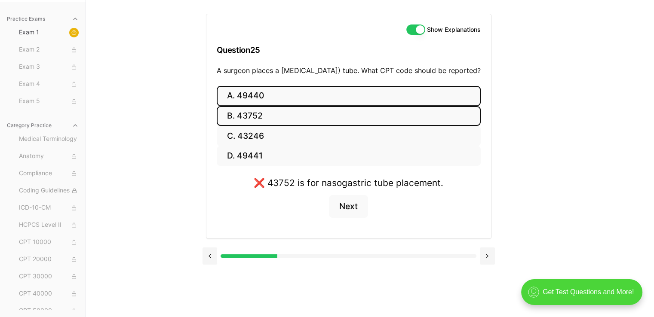
click at [245, 106] on button "A. 49440" at bounding box center [349, 96] width 264 height 20
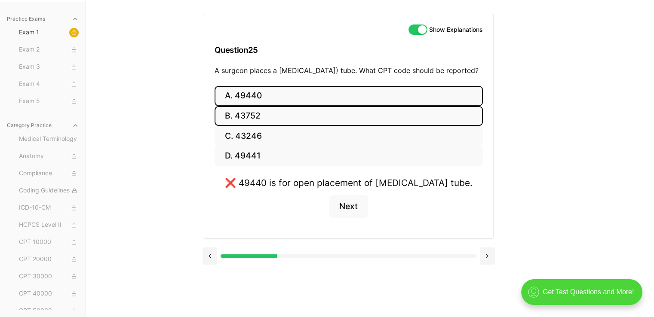
click at [248, 123] on button "B. 43752" at bounding box center [349, 116] width 268 height 20
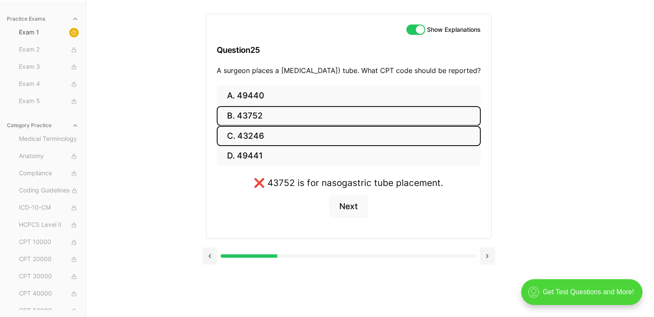
click at [252, 146] on button "C. 43246" at bounding box center [349, 136] width 264 height 20
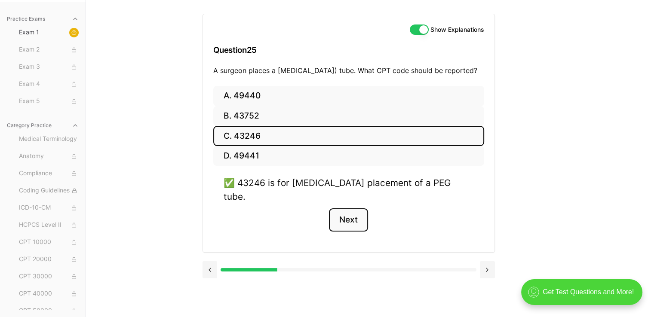
click at [348, 214] on button "Next" at bounding box center [348, 220] width 39 height 23
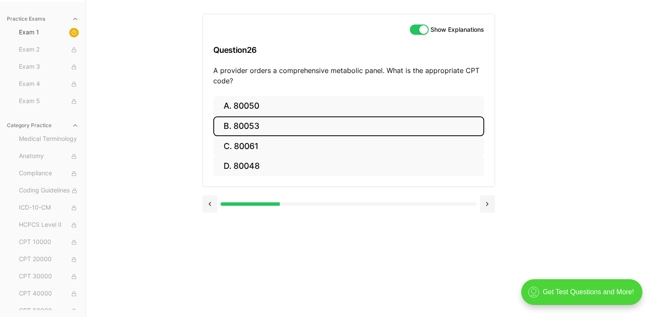
click at [293, 129] on button "B. 80053" at bounding box center [348, 127] width 271 height 20
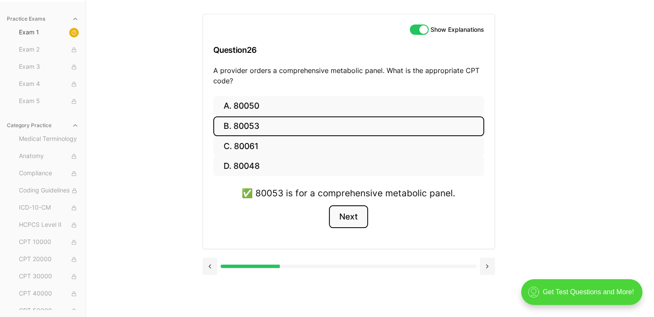
click at [354, 214] on button "Next" at bounding box center [348, 217] width 39 height 23
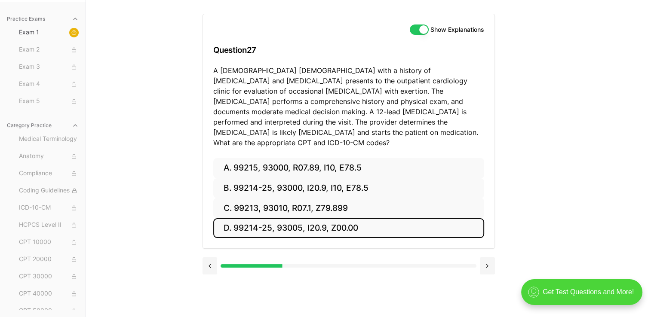
click at [265, 221] on button "D. 99214-25, 93005, I20.9, Z00.00" at bounding box center [348, 228] width 271 height 20
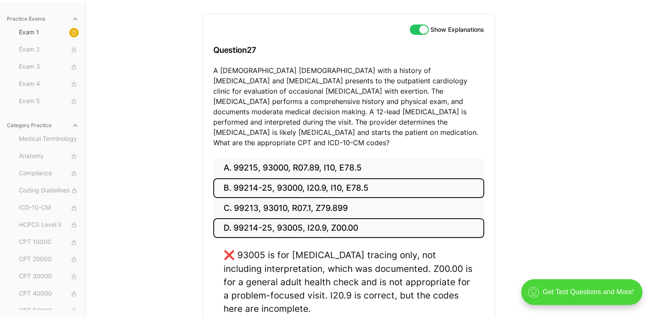
click at [282, 181] on button "B. 99214-25, 93000, I20.9, I10, E78.5" at bounding box center [348, 188] width 271 height 20
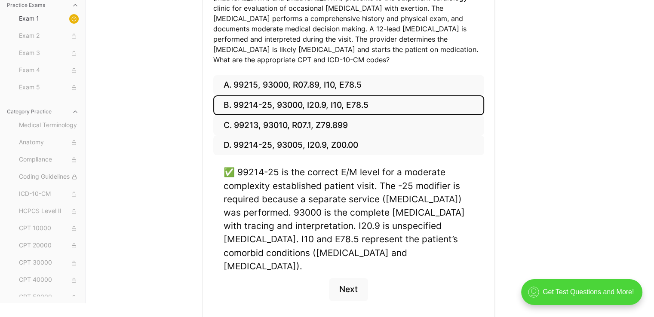
scroll to position [175, 0]
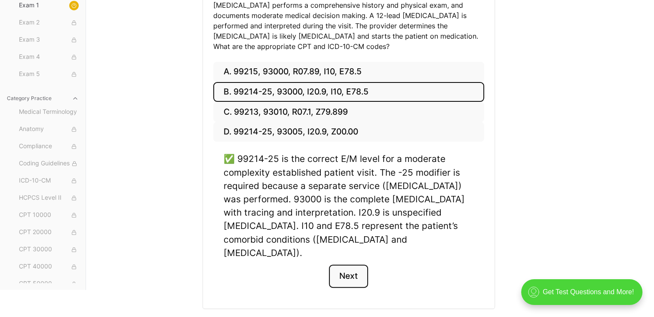
click at [334, 265] on button "Next" at bounding box center [348, 276] width 39 height 23
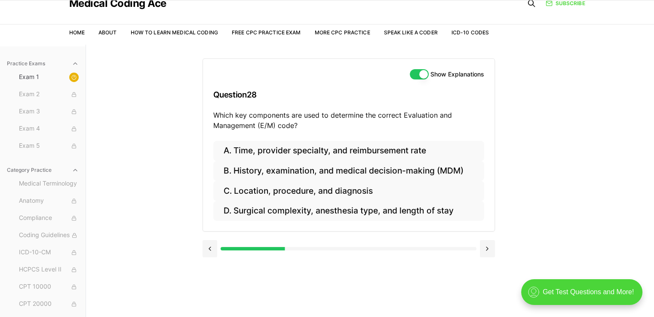
scroll to position [0, 0]
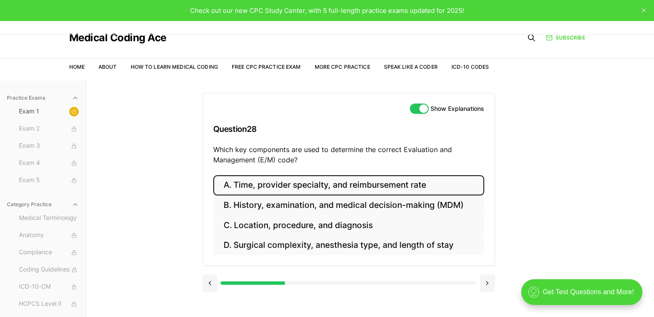
click at [299, 191] on button "A. Time, provider specialty, and reimbursement rate" at bounding box center [348, 185] width 271 height 20
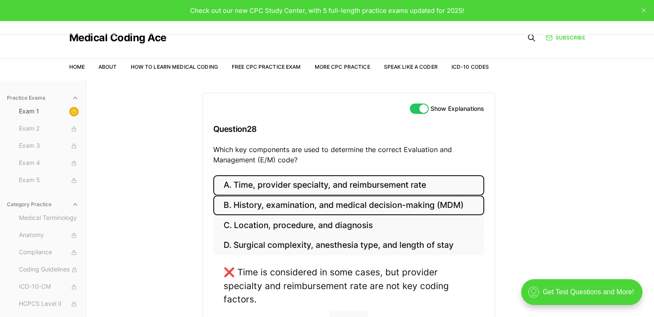
click at [280, 206] on button "B. History, examination, and medical decision-making (MDM)" at bounding box center [348, 206] width 271 height 20
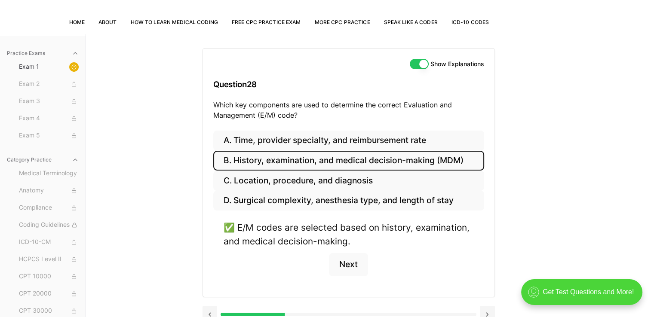
scroll to position [79, 0]
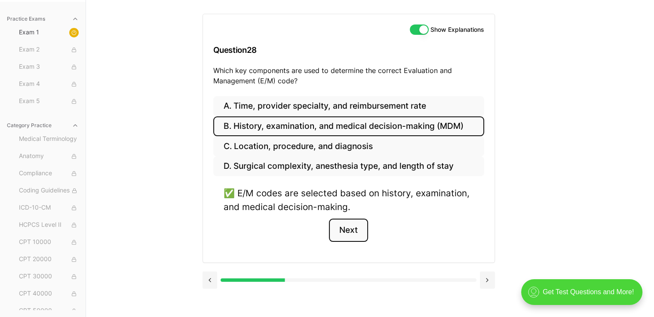
click at [343, 229] on button "Next" at bounding box center [348, 230] width 39 height 23
